Goal: Task Accomplishment & Management: Complete application form

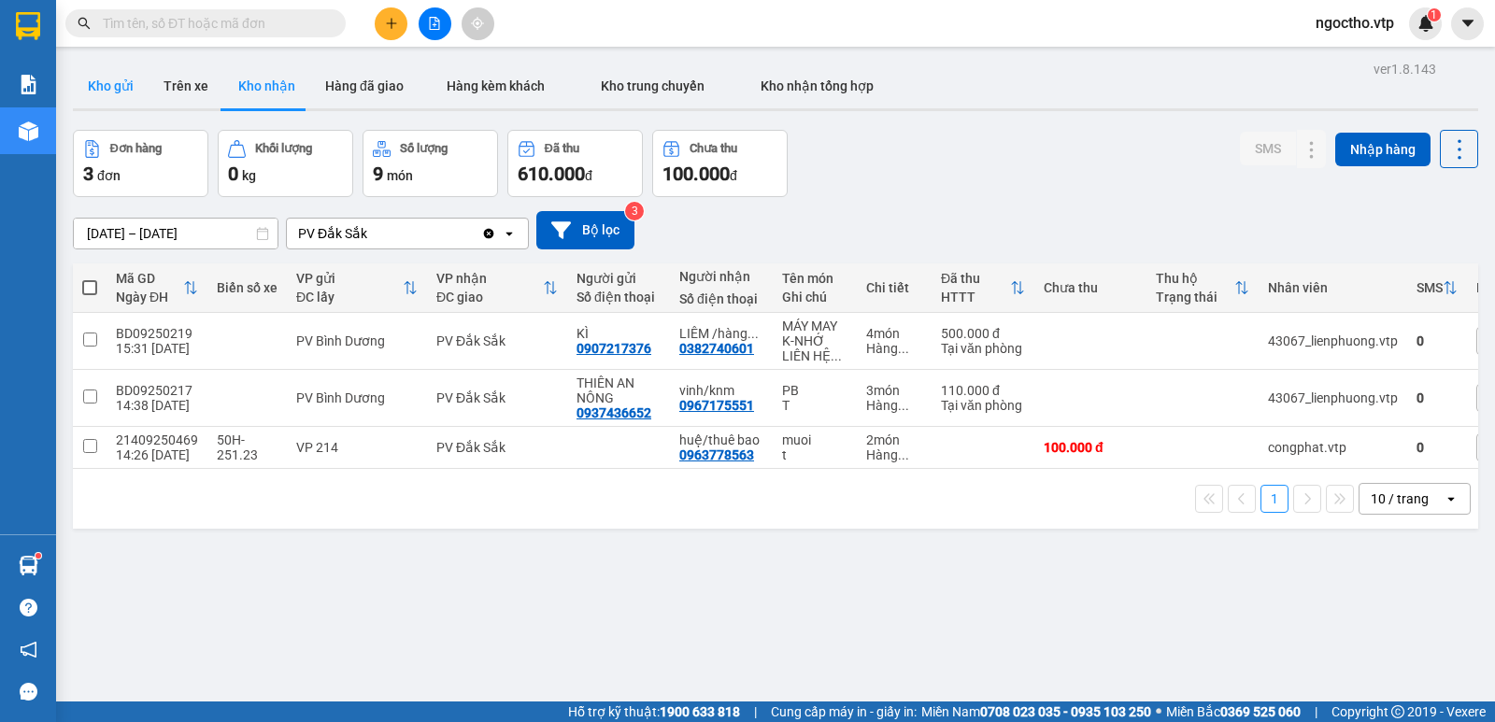
click at [115, 93] on button "Kho gửi" at bounding box center [111, 86] width 76 height 45
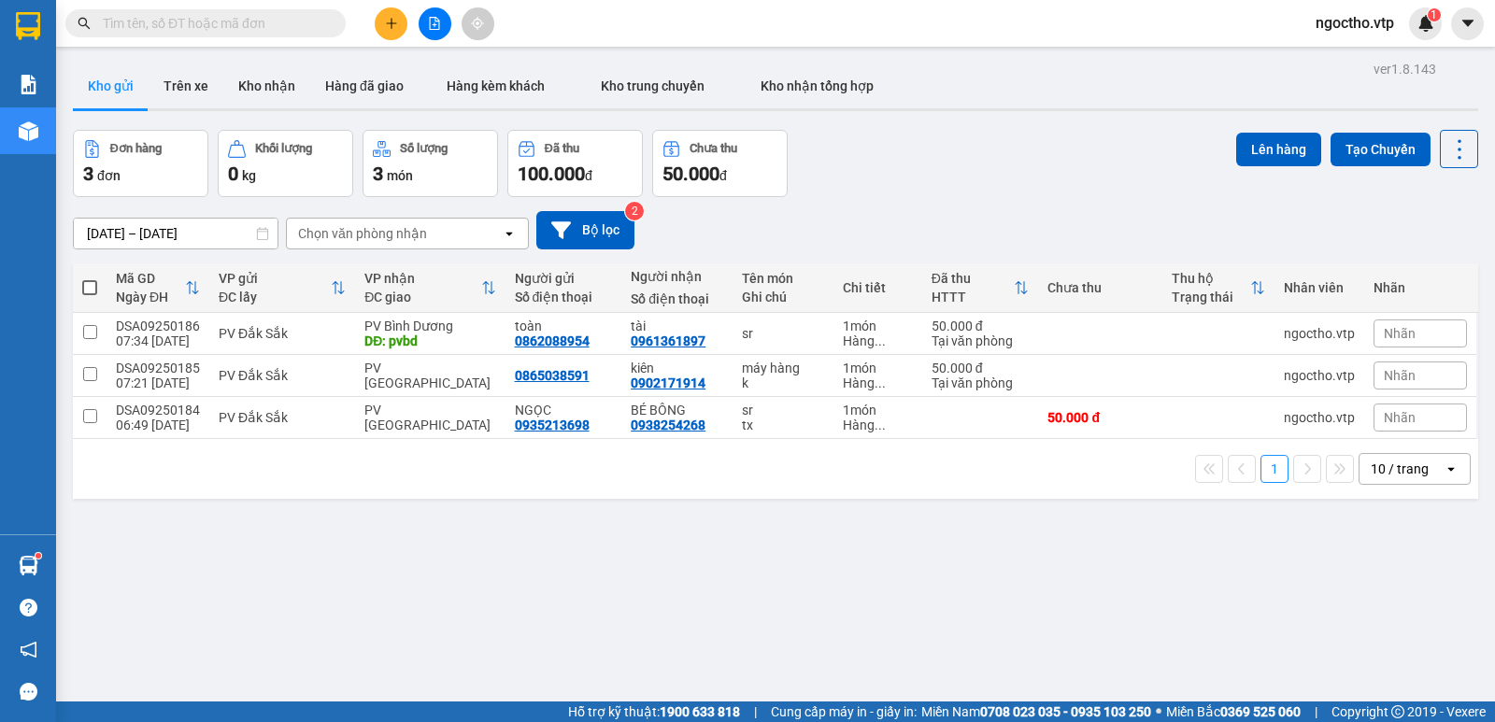
click at [385, 21] on icon "plus" at bounding box center [391, 23] width 13 height 13
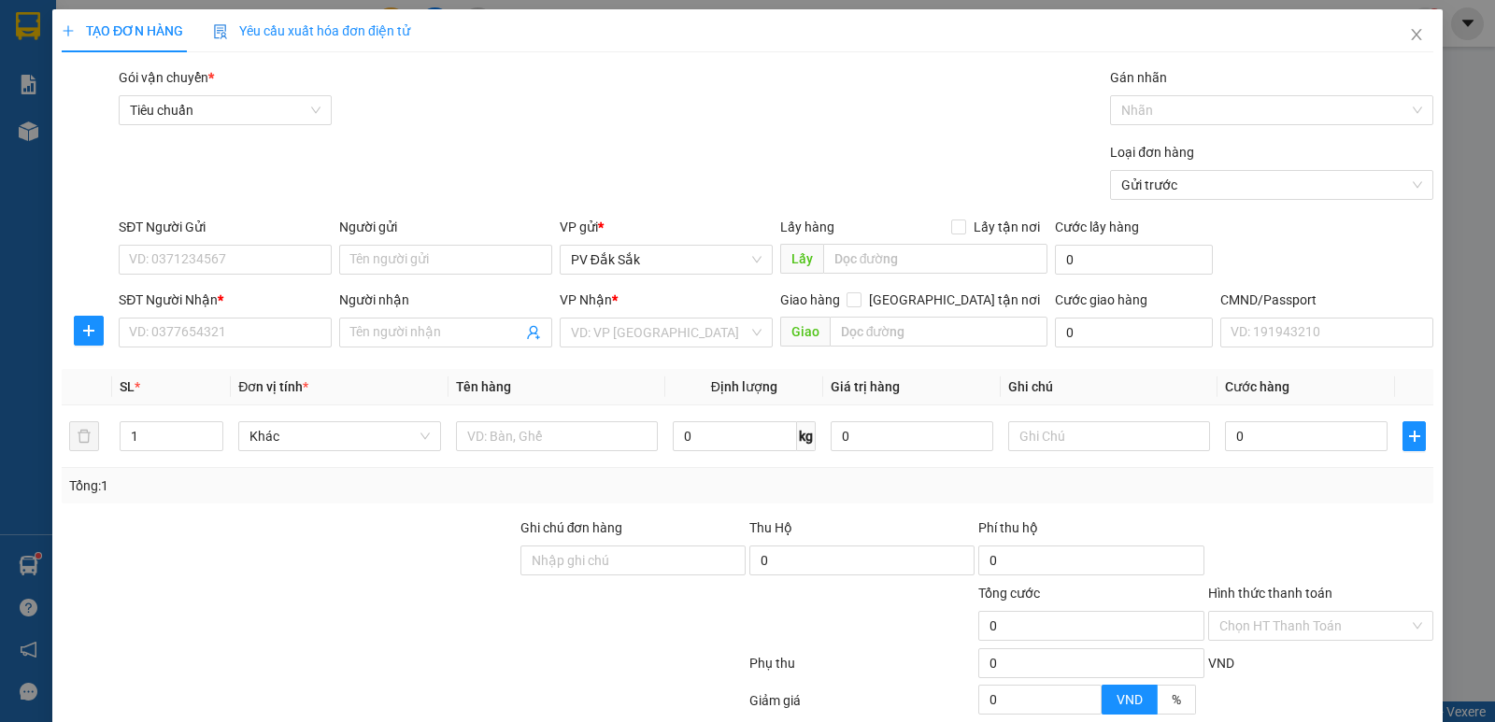
drag, startPoint x: 575, startPoint y: 317, endPoint x: 593, endPoint y: 315, distance: 18.8
click at [578, 318] on div "VP Nhận * VD: VP [GEOGRAPHIC_DATA]" at bounding box center [666, 322] width 213 height 65
click at [600, 319] on div "VP Nhận * VD: VP [GEOGRAPHIC_DATA]" at bounding box center [666, 322] width 213 height 65
click at [614, 333] on input "search" at bounding box center [660, 333] width 178 height 28
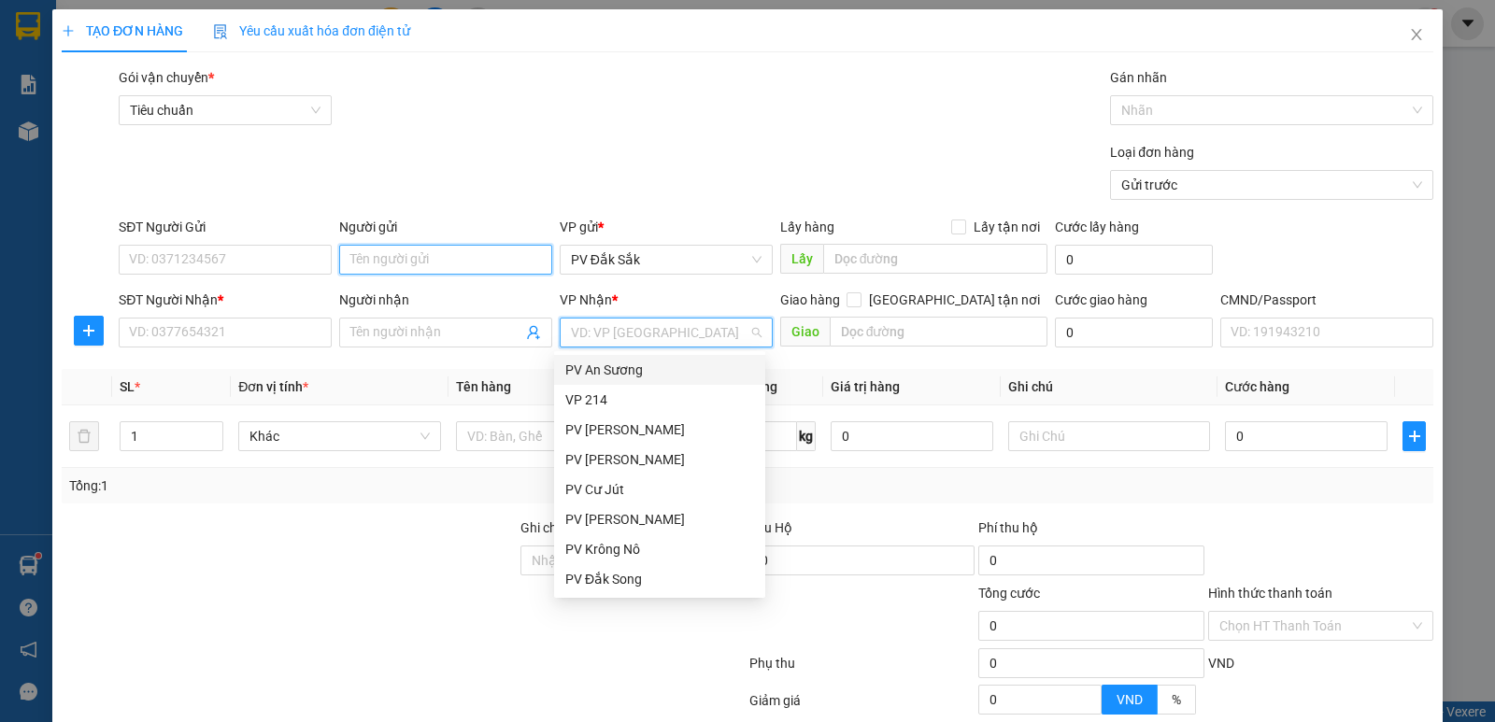
click at [368, 254] on input "Người gửi" at bounding box center [445, 260] width 213 height 30
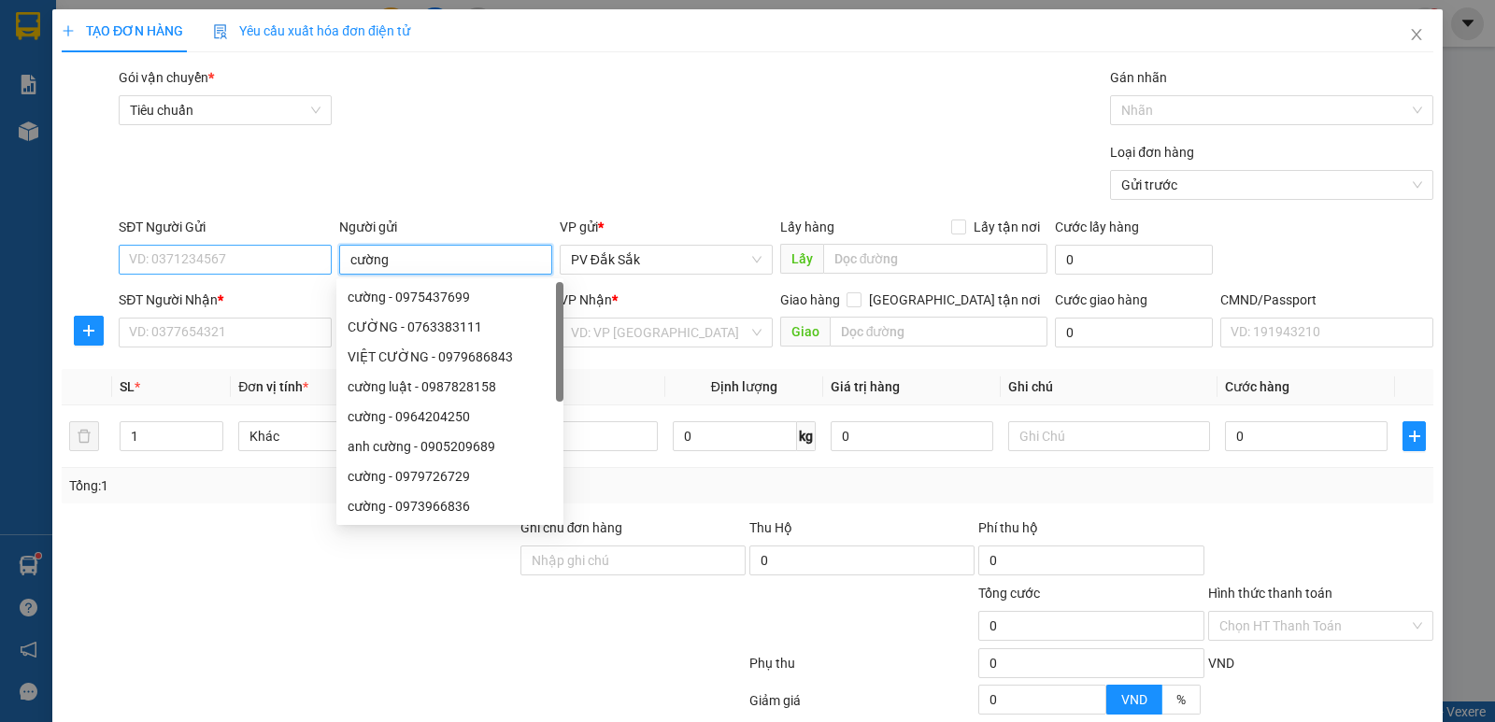
type input "cường"
click at [141, 257] on input "SĐT Người Gửi" at bounding box center [225, 260] width 213 height 30
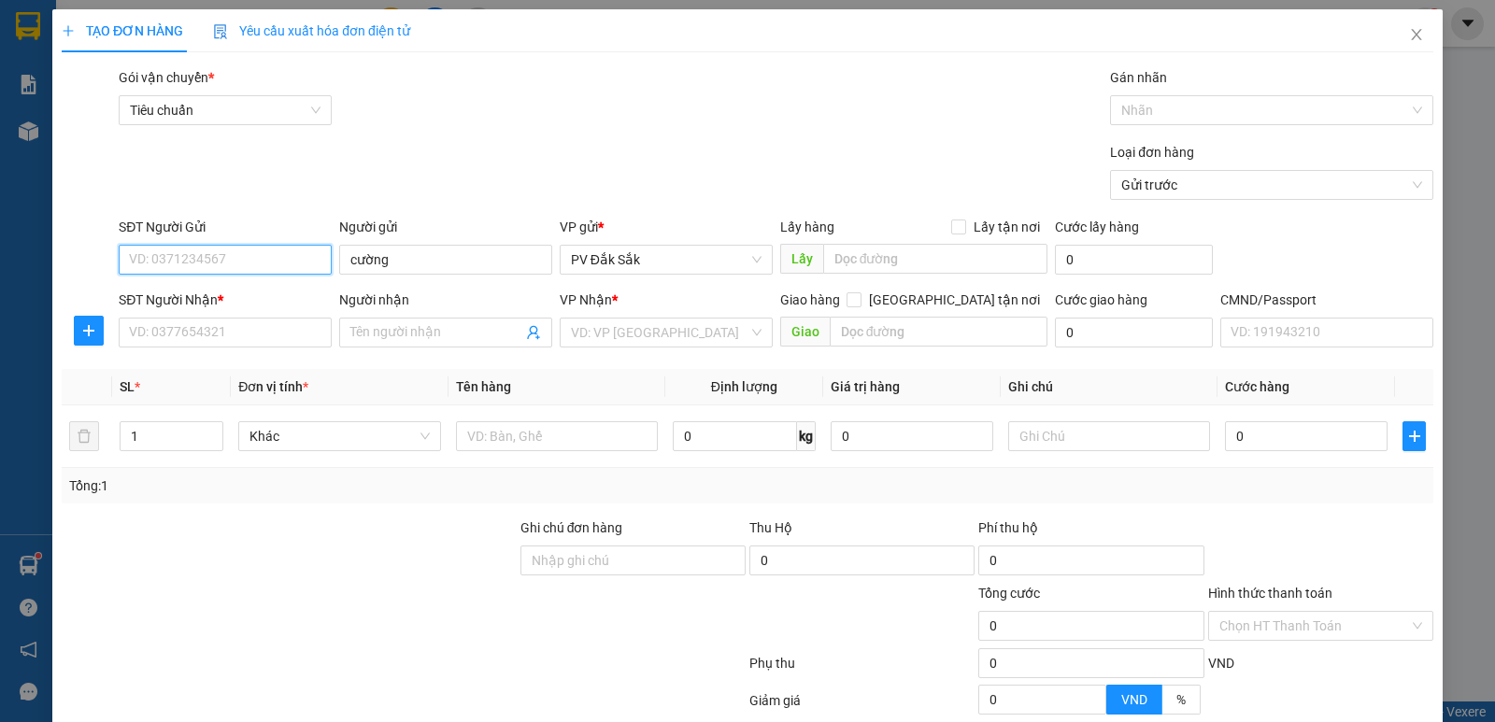
click at [202, 251] on input "SĐT Người Gửi" at bounding box center [225, 260] width 213 height 30
click at [254, 252] on input "SĐT Người Gửi" at bounding box center [225, 260] width 213 height 30
click at [406, 283] on form "SĐT Người Gửi VD: 0371234567 Người gửi cường VP gửi * PV Đắk Sắk Lấy hàng Lấy t…" at bounding box center [748, 286] width 1372 height 138
drag, startPoint x: 572, startPoint y: 337, endPoint x: 541, endPoint y: 329, distance: 32.0
click at [573, 337] on input "search" at bounding box center [660, 333] width 178 height 28
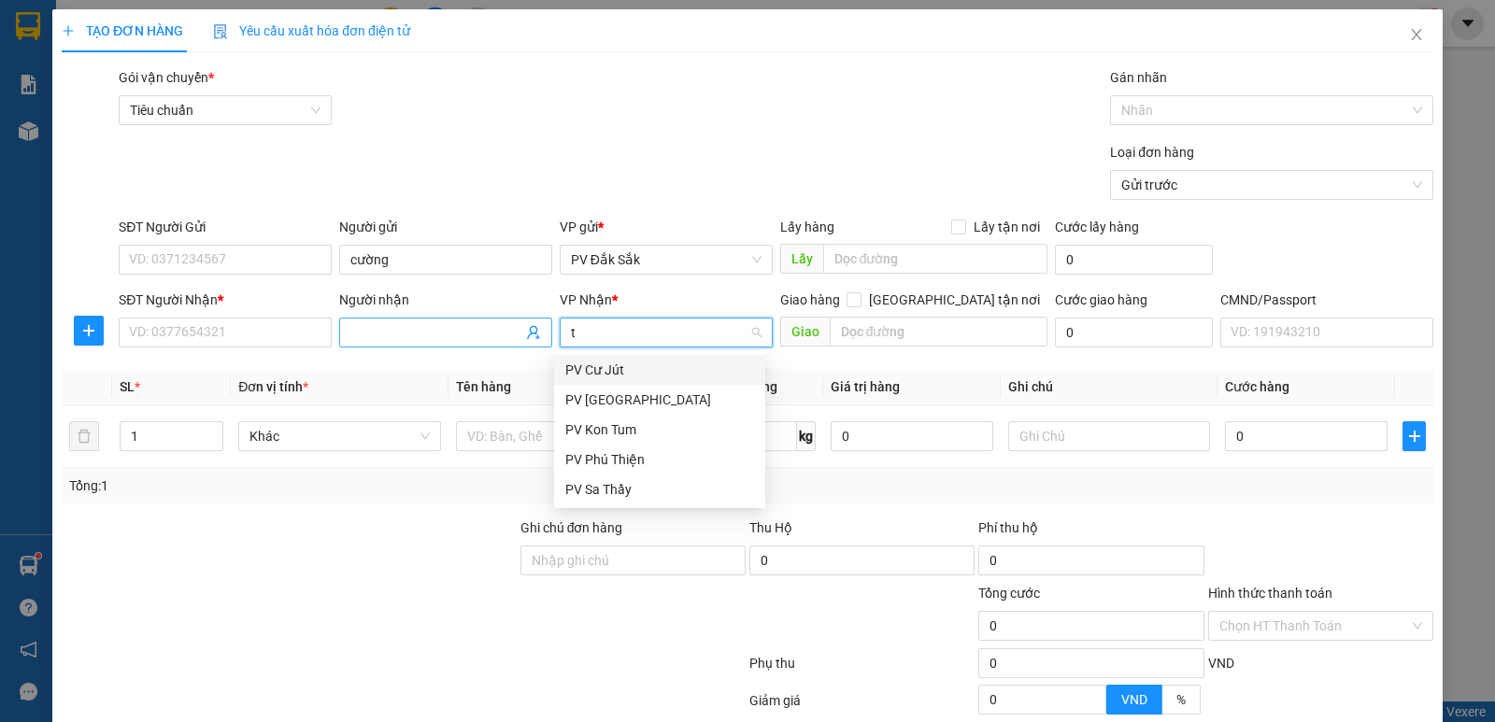
type input "tb"
click at [651, 372] on div "PV [GEOGRAPHIC_DATA]" at bounding box center [659, 370] width 189 height 21
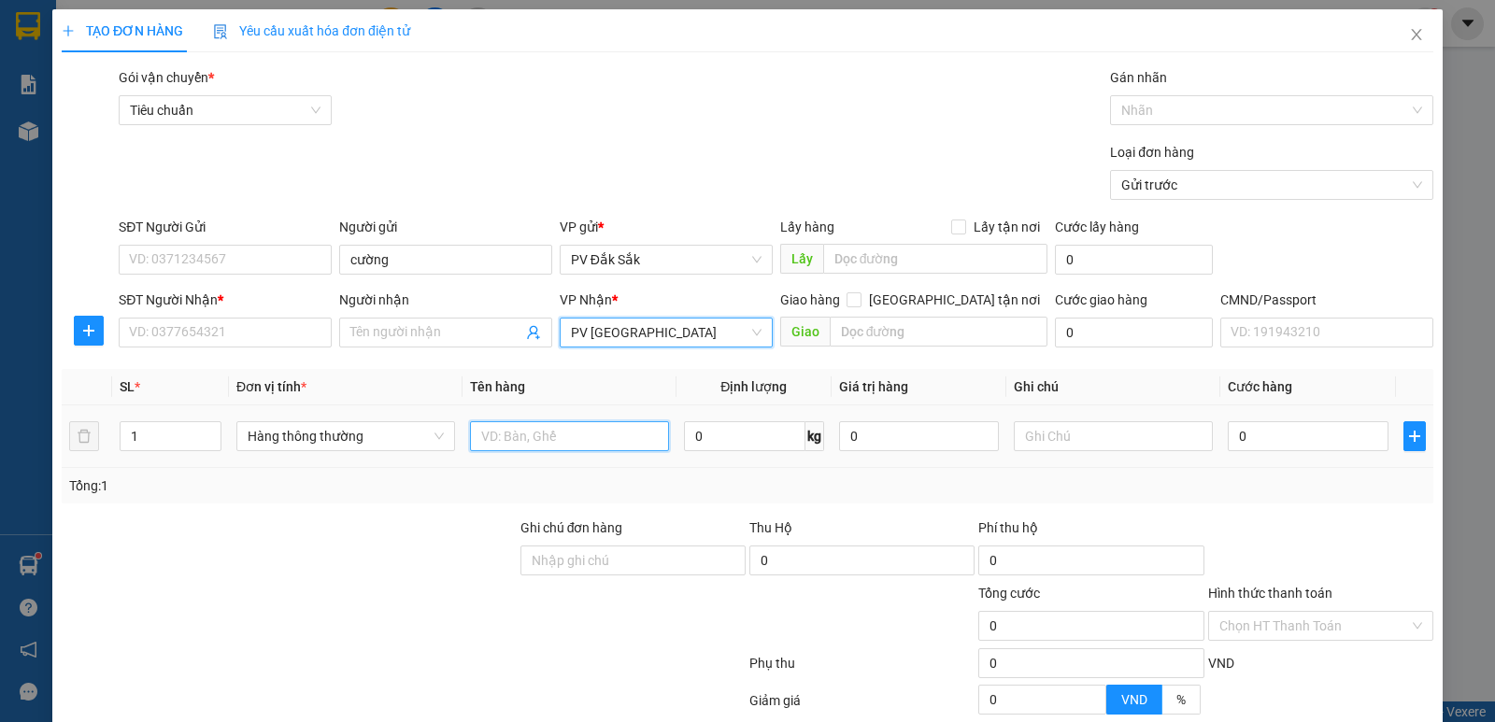
click at [519, 434] on input "text" at bounding box center [569, 437] width 199 height 30
type input "sr"
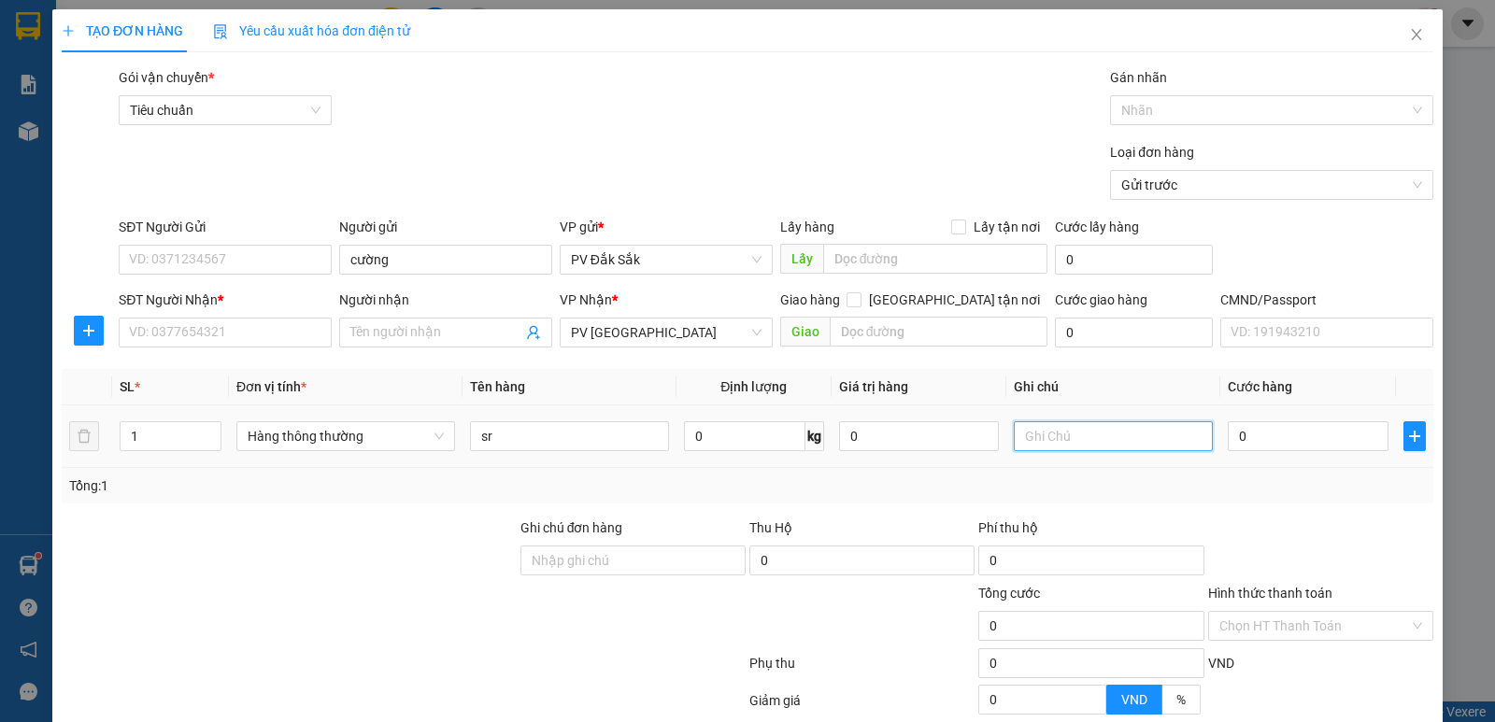
click at [1029, 445] on input "text" at bounding box center [1113, 437] width 199 height 30
type input "bao"
click at [1281, 424] on input "0" at bounding box center [1308, 437] width 160 height 30
type input "5"
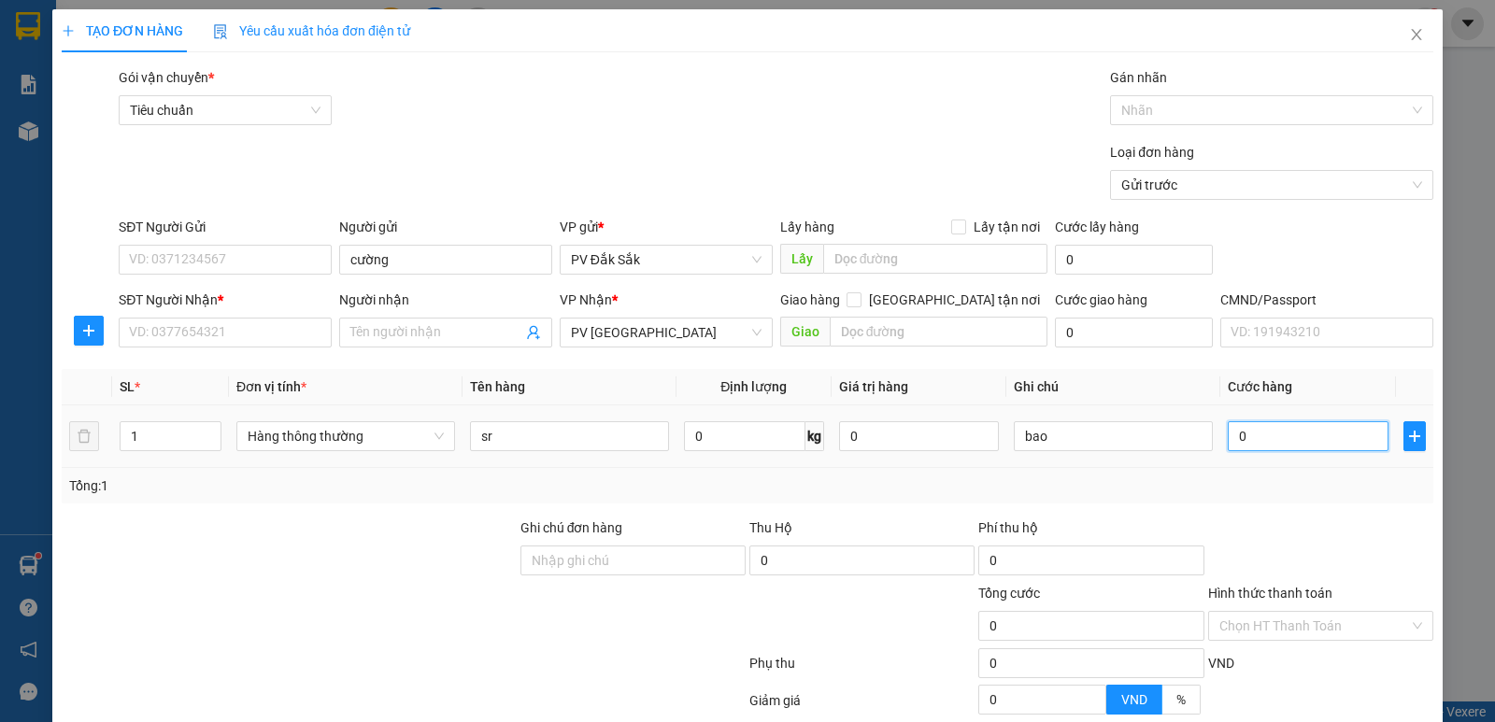
type input "5"
type input "50"
type input "500"
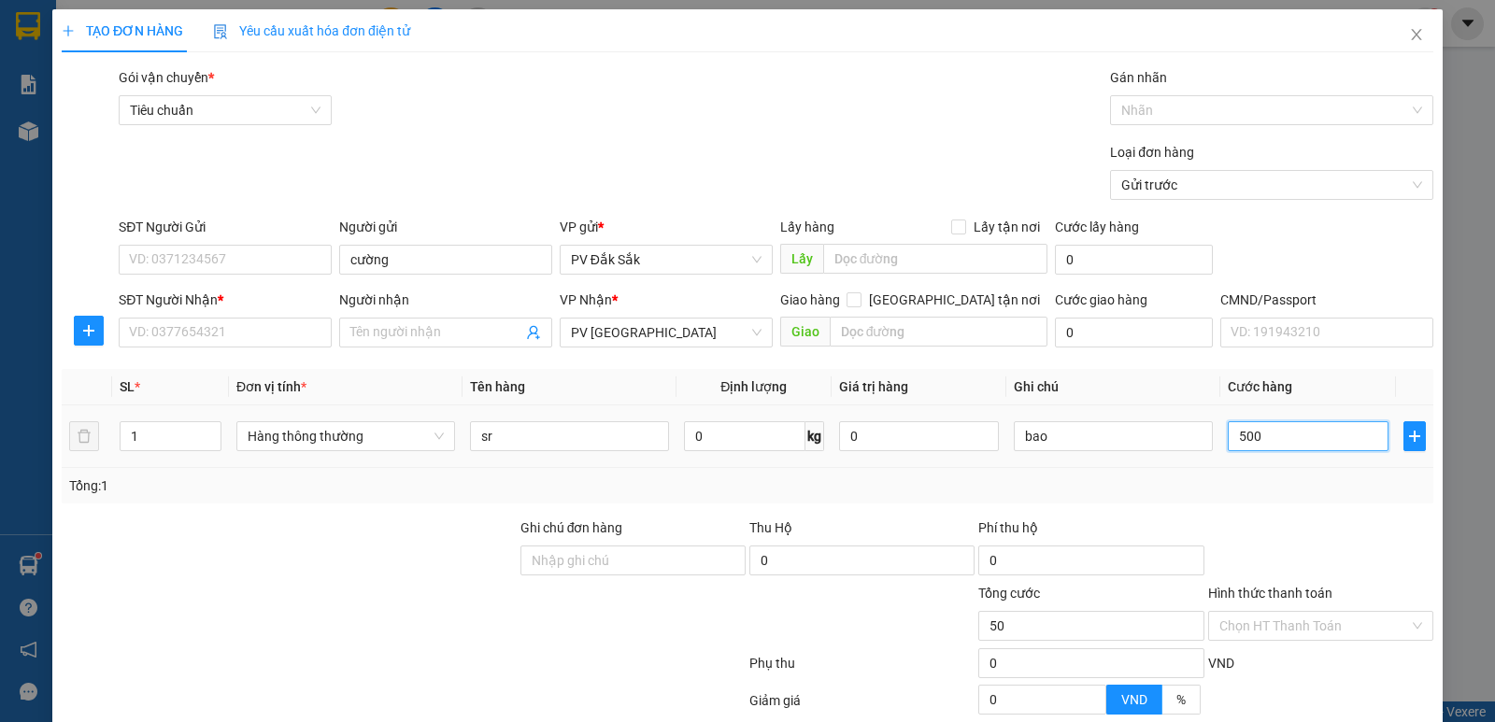
type input "500"
type input "5.000"
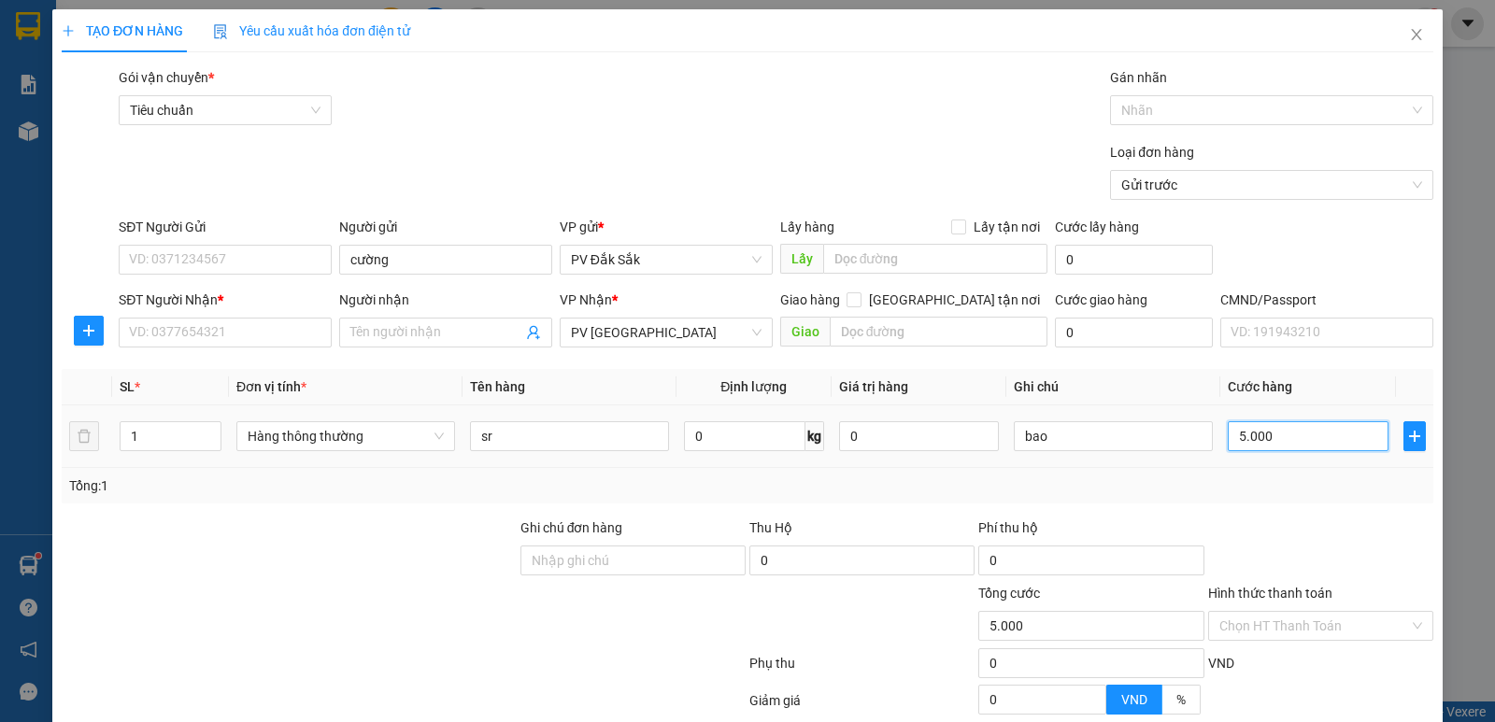
type input "50.000"
click at [217, 269] on input "SĐT Người Gửi" at bounding box center [225, 260] width 213 height 30
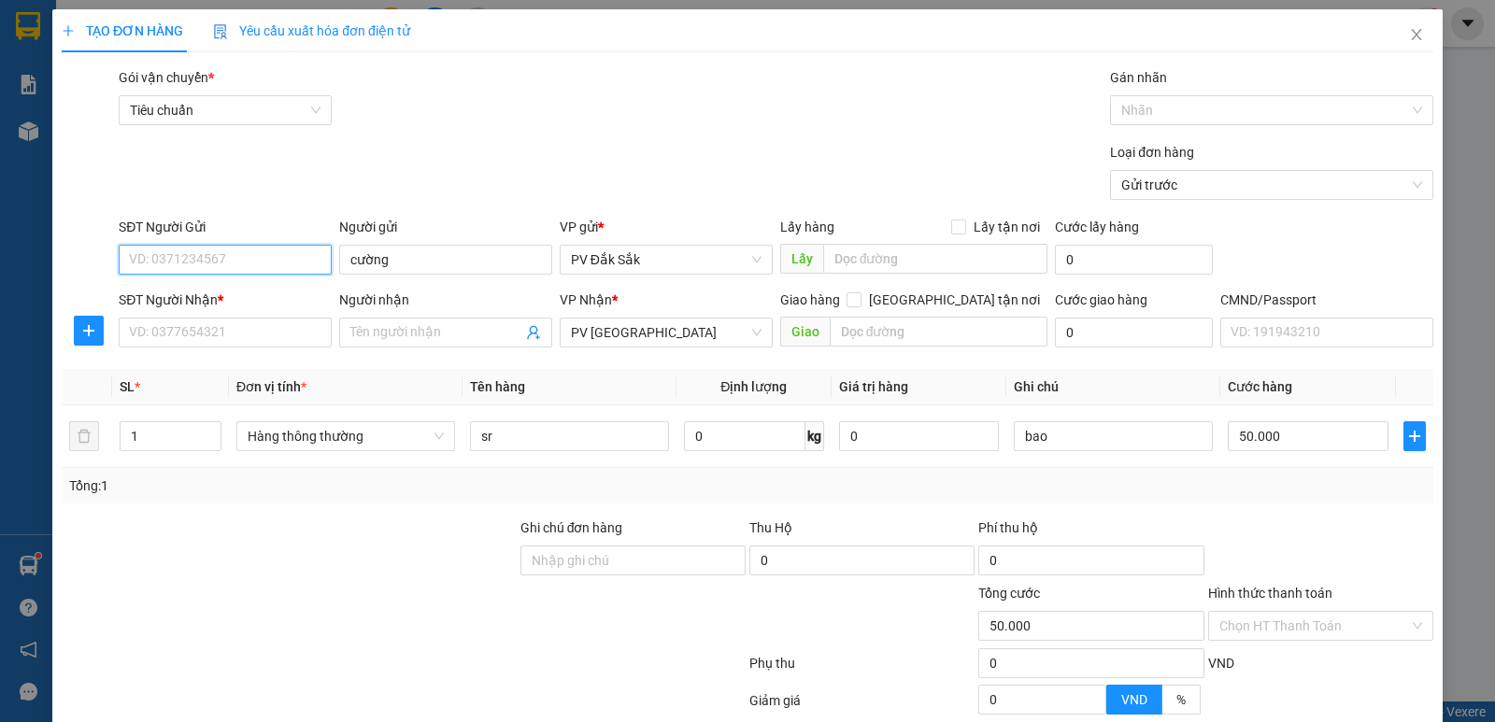
paste input "0383469114"
type input "0383469114"
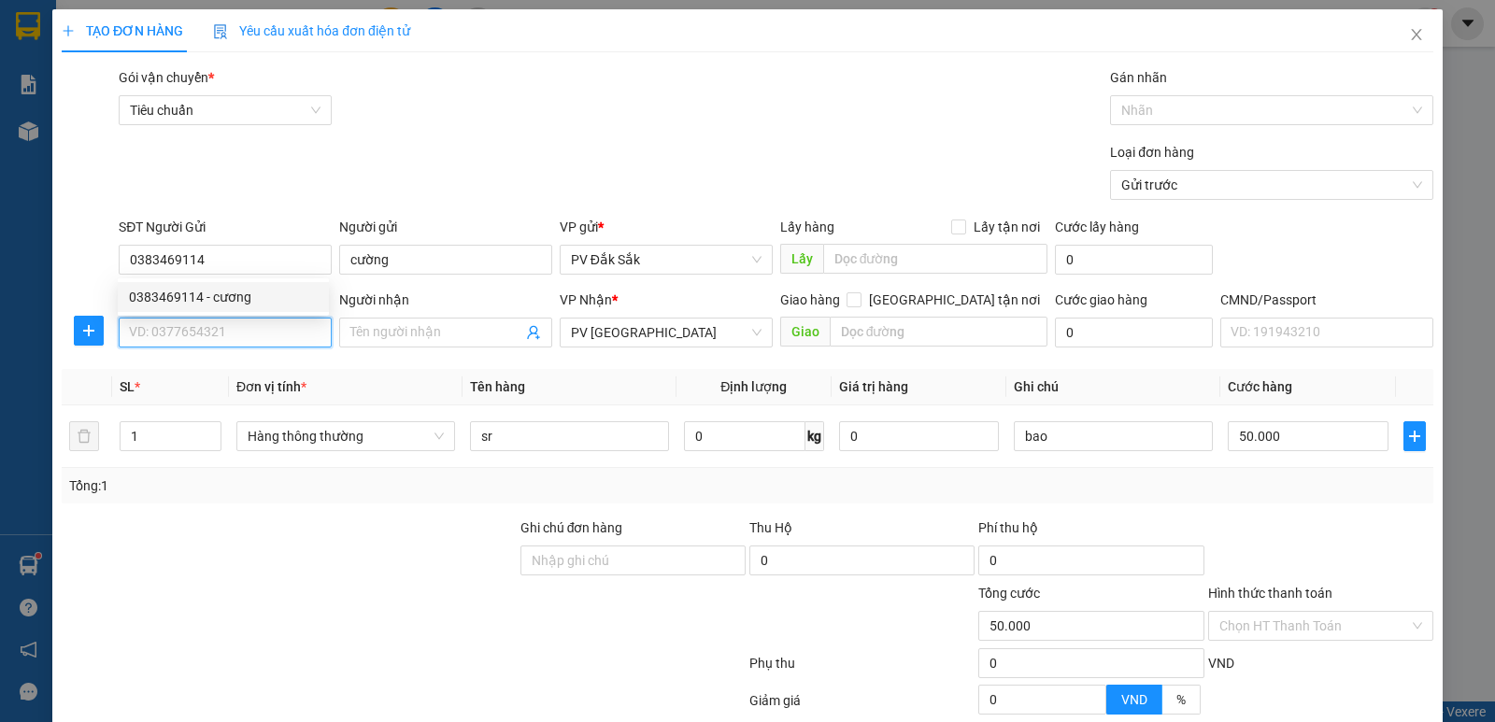
click at [221, 328] on input "SĐT Người Nhận *" at bounding box center [225, 333] width 213 height 30
click at [193, 377] on div "0973911153 - kb 1" at bounding box center [223, 370] width 189 height 21
type input "0973911153"
type input "kb 1"
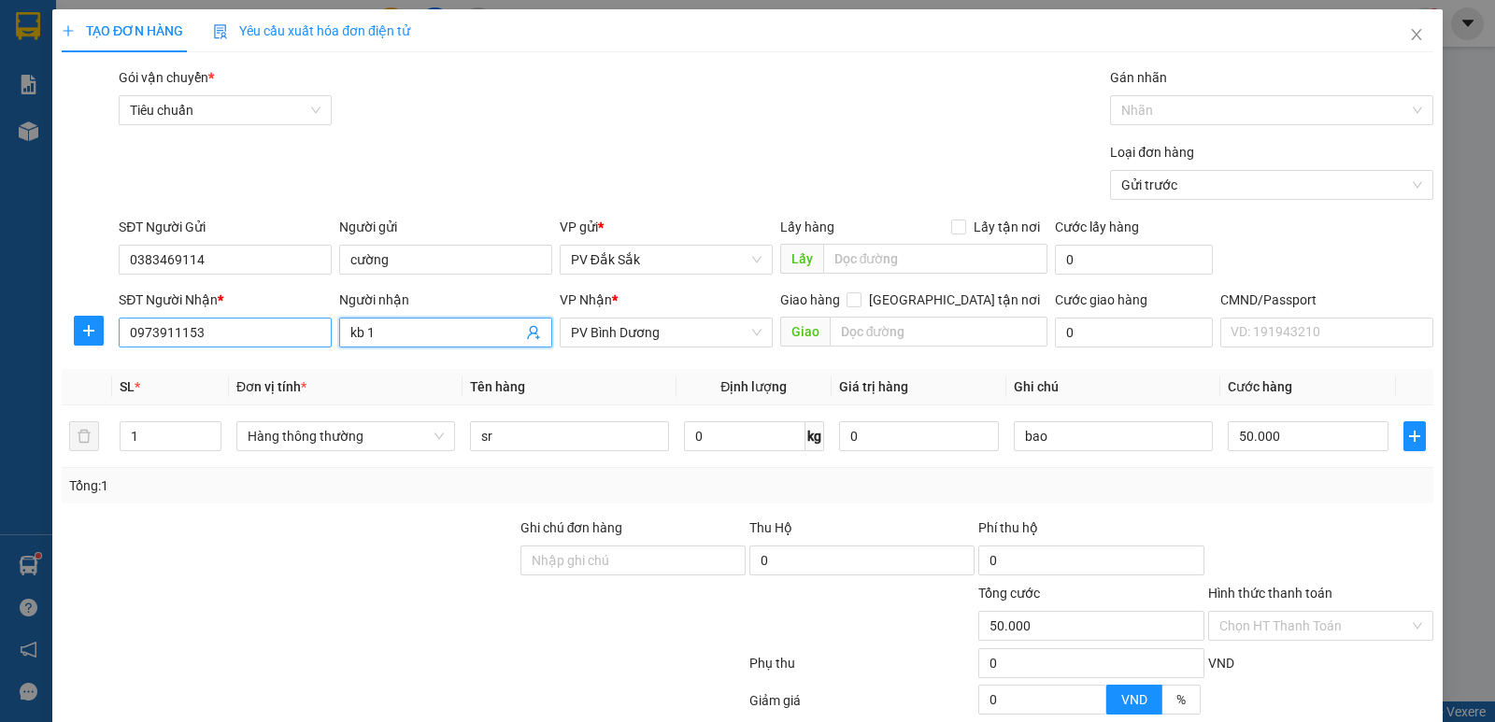
drag, startPoint x: 396, startPoint y: 330, endPoint x: 203, endPoint y: 342, distance: 193.9
click at [213, 342] on div "SĐT Người Nhận * 0973911153 Người nhận kb 1 kb 1 VP Nhận * PV Bình Dương Giao h…" at bounding box center [776, 322] width 1323 height 65
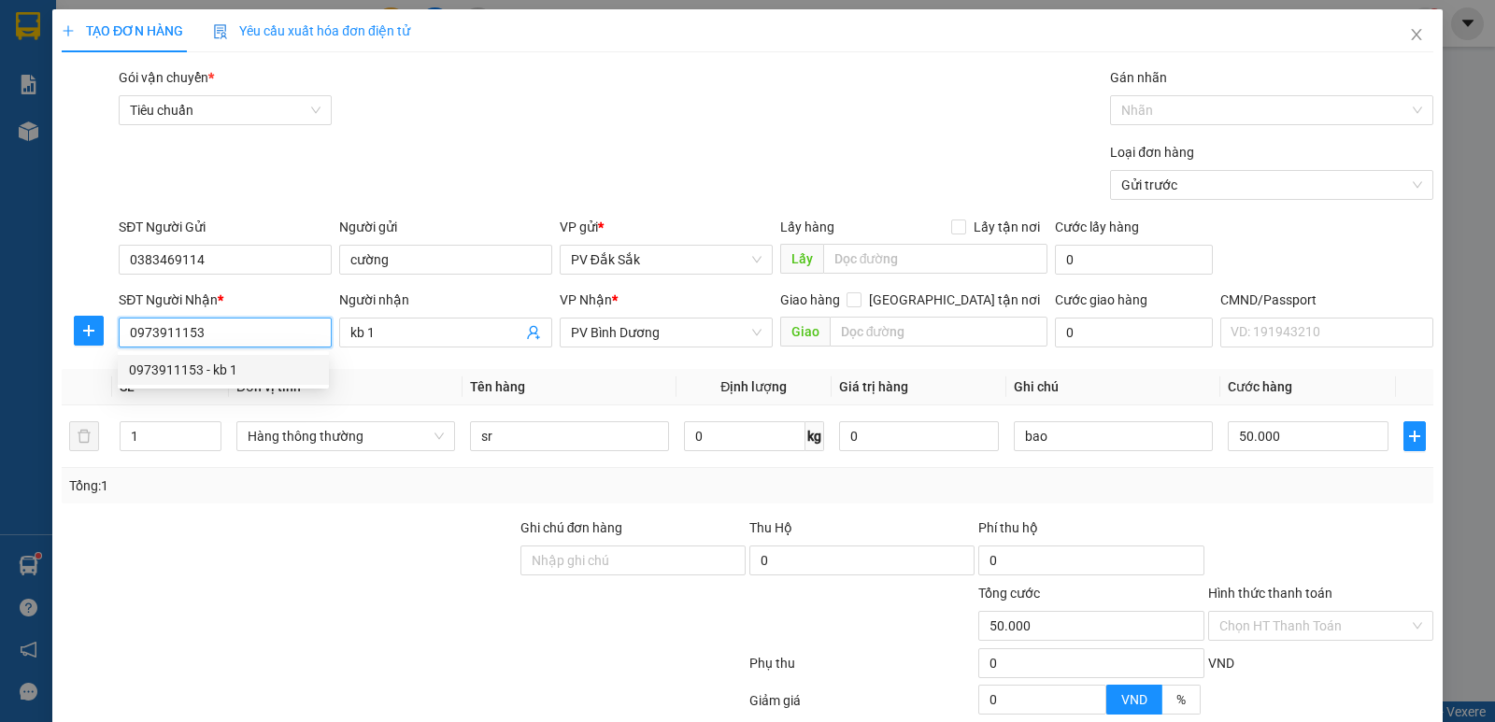
drag, startPoint x: 240, startPoint y: 337, endPoint x: 31, endPoint y: 339, distance: 209.4
click at [34, 341] on div "TẠO ĐƠN HÀNG Yêu cầu xuất hóa đơn điện tử Transit Pickup Surcharge Ids Transit …" at bounding box center [747, 361] width 1495 height 722
drag, startPoint x: 173, startPoint y: 376, endPoint x: 150, endPoint y: 328, distance: 52.7
click at [167, 376] on div "0979511875 - Châu" at bounding box center [223, 370] width 189 height 21
type input "0979511875"
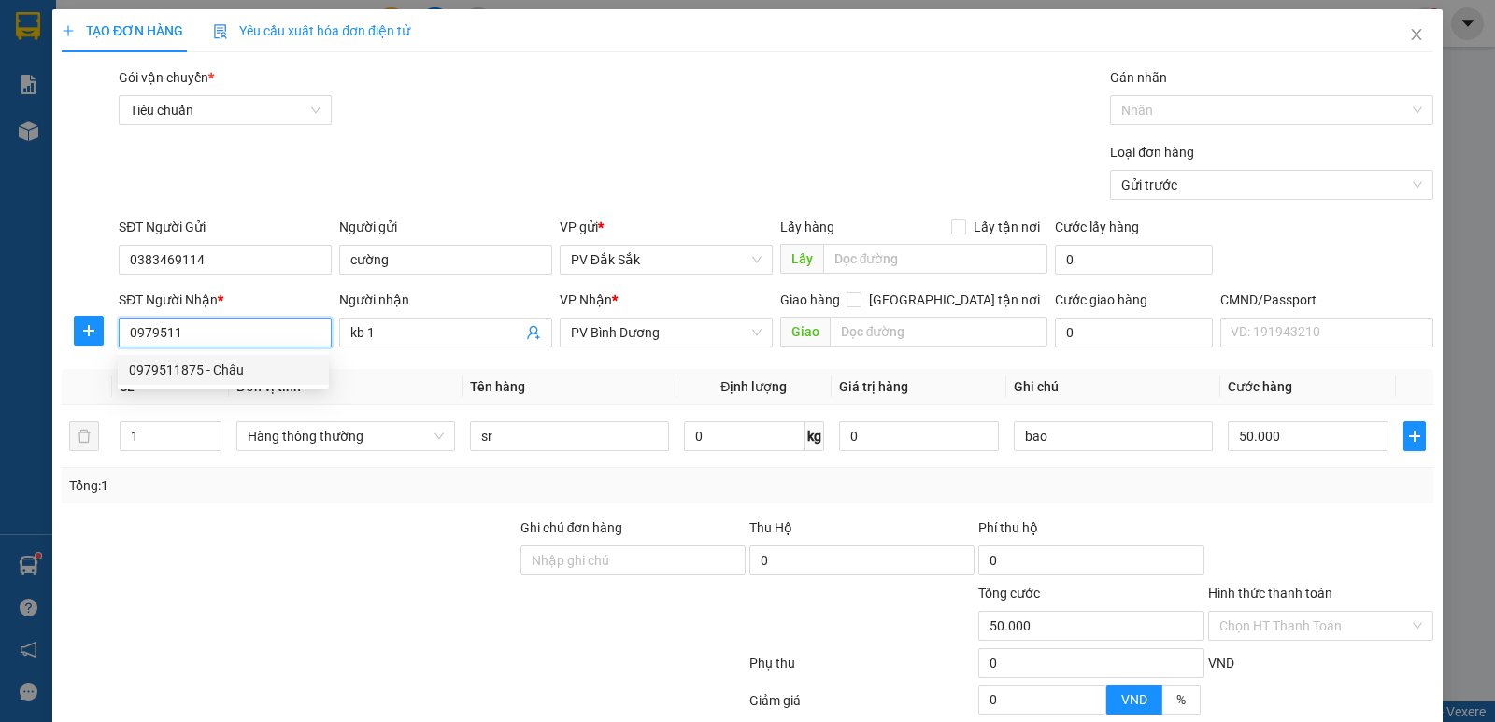
type input "Châu"
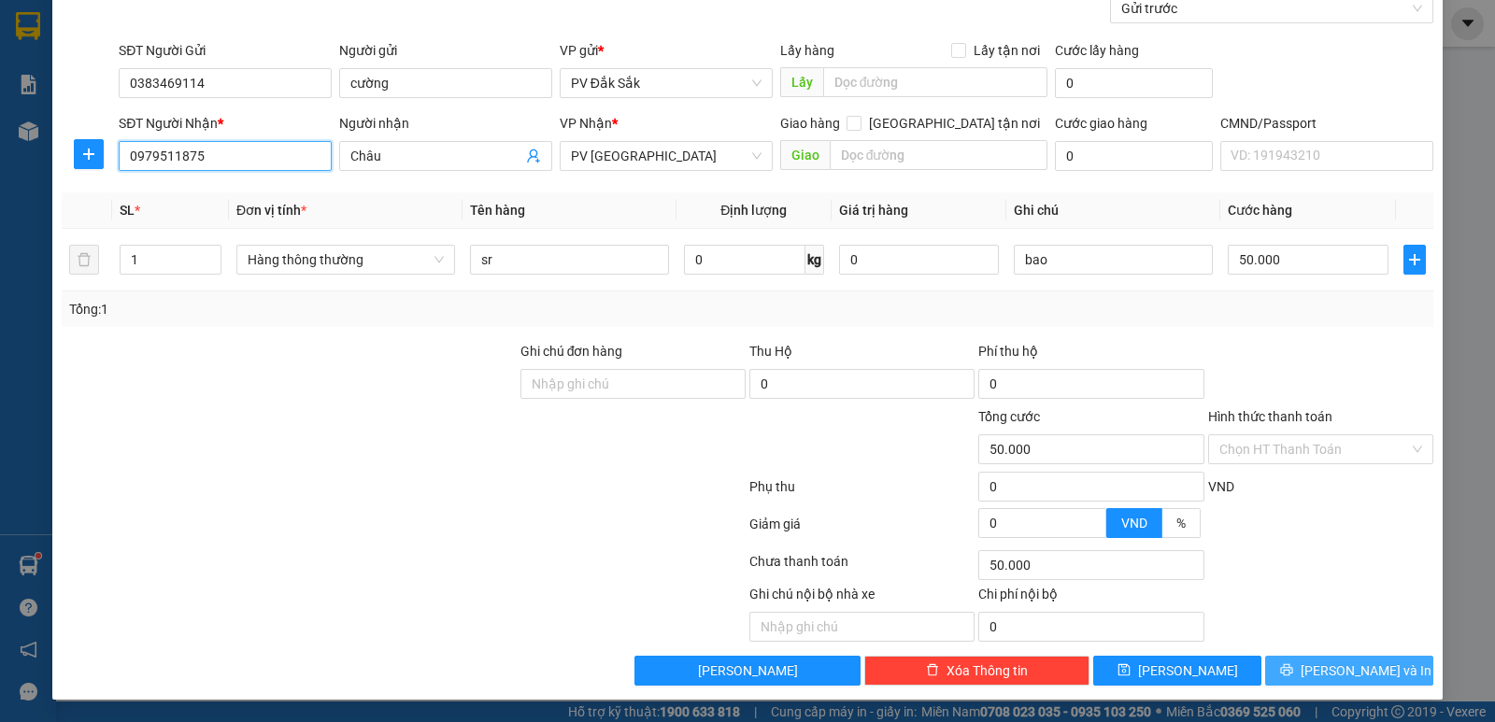
type input "0979511875"
click at [1360, 673] on span "[PERSON_NAME] và In" at bounding box center [1366, 671] width 131 height 21
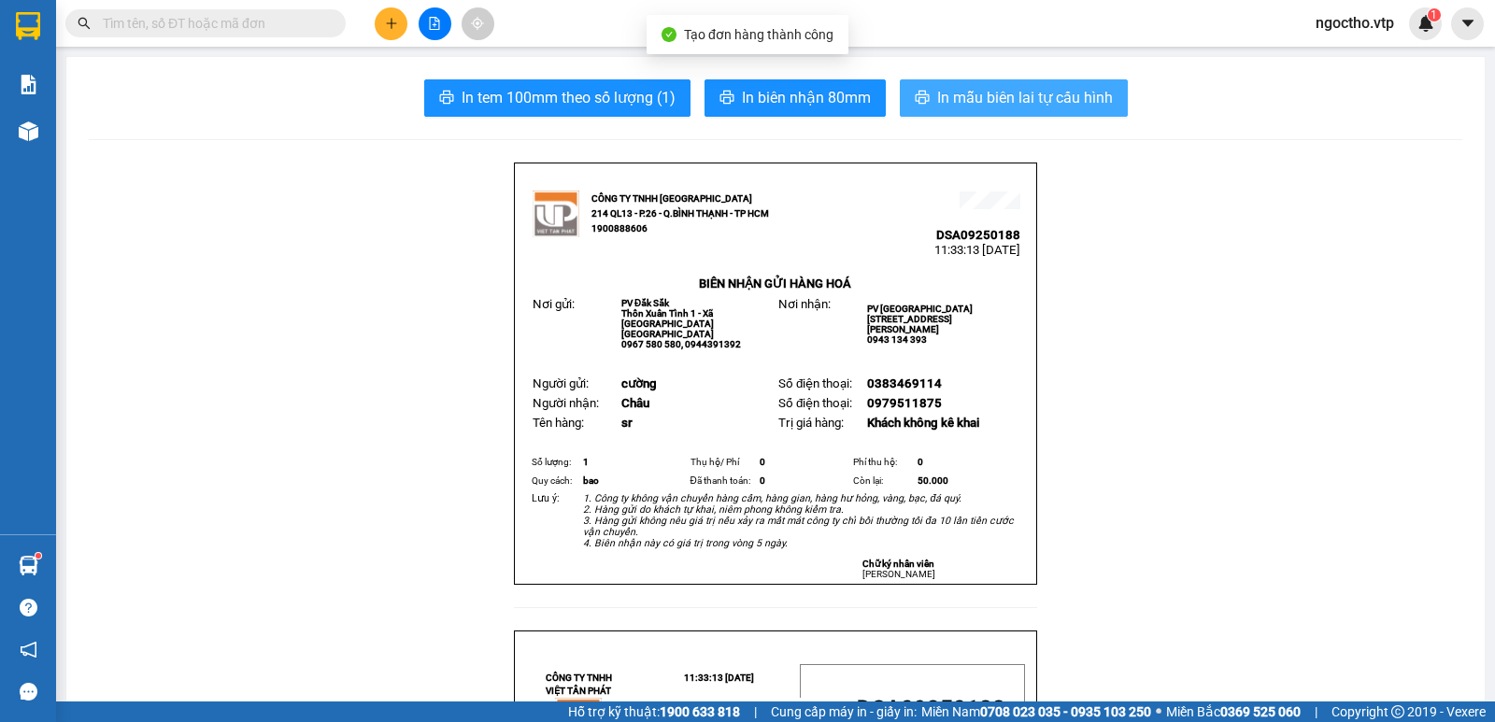
click at [1020, 96] on span "In mẫu biên lai tự cấu hình" at bounding box center [1025, 97] width 176 height 23
